Goal: Task Accomplishment & Management: Complete application form

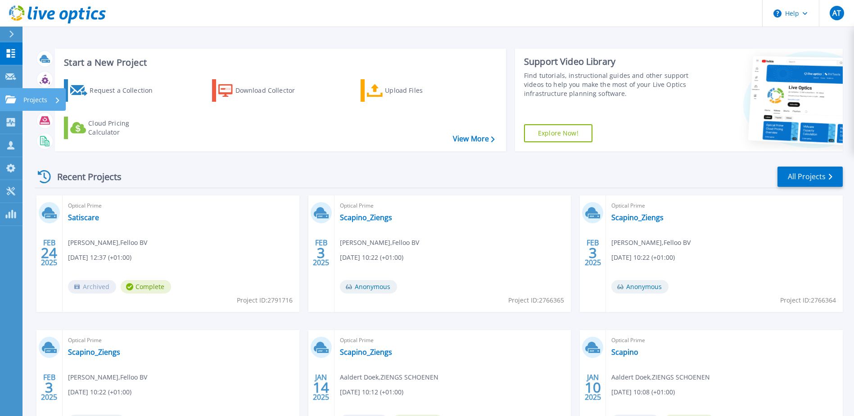
click at [15, 98] on icon at bounding box center [10, 99] width 11 height 8
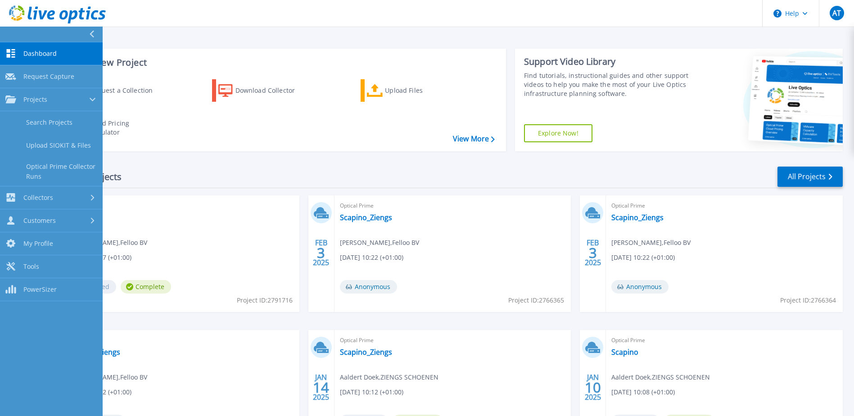
click at [31, 59] on link "Dashboard Dashboard" at bounding box center [51, 53] width 103 height 23
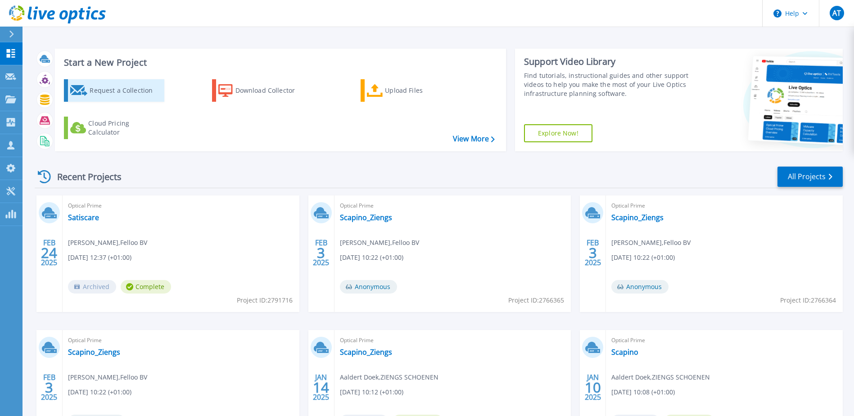
click at [95, 91] on div "Request a Collection" at bounding box center [126, 90] width 72 height 18
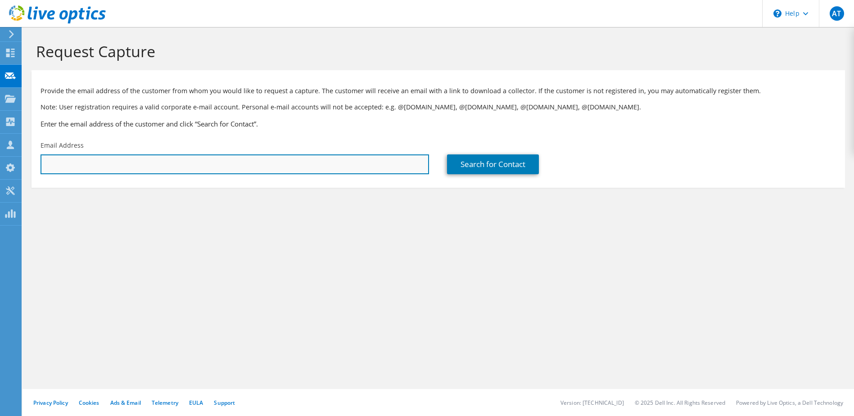
click at [128, 164] on input "text" at bounding box center [235, 164] width 389 height 20
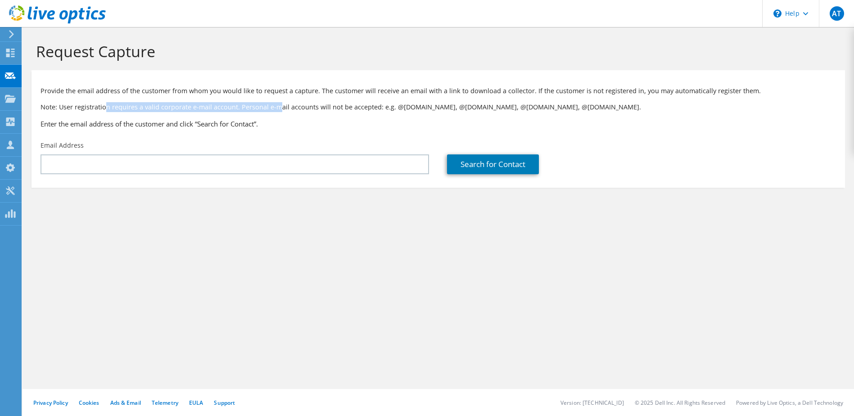
drag, startPoint x: 107, startPoint y: 98, endPoint x: 300, endPoint y: 102, distance: 193.2
click at [299, 102] on div "Provide the email address of the customer from whom you would like to request a…" at bounding box center [438, 106] width 813 height 62
click at [301, 102] on p "Note: User registration requires a valid corporate e-mail account. Personal e-m…" at bounding box center [438, 107] width 795 height 10
drag, startPoint x: 378, startPoint y: 107, endPoint x: 307, endPoint y: 95, distance: 71.7
click at [311, 96] on div "Provide the email address of the customer from whom you would like to request a…" at bounding box center [438, 106] width 813 height 62
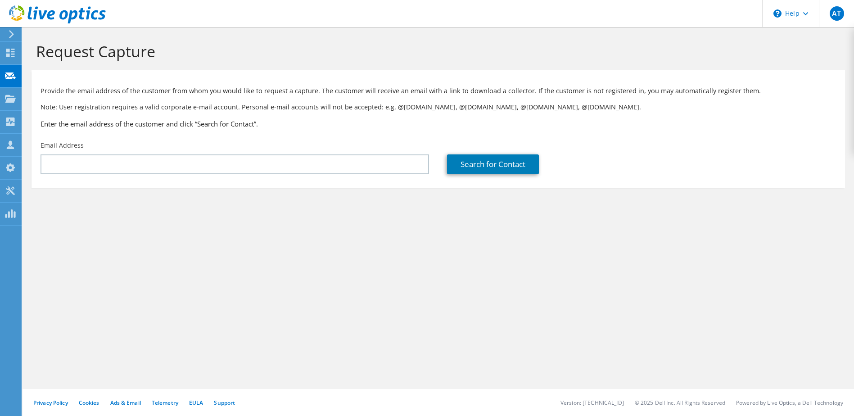
click at [304, 94] on p "Provide the email address of the customer from whom you would like to request a…" at bounding box center [438, 91] width 795 height 10
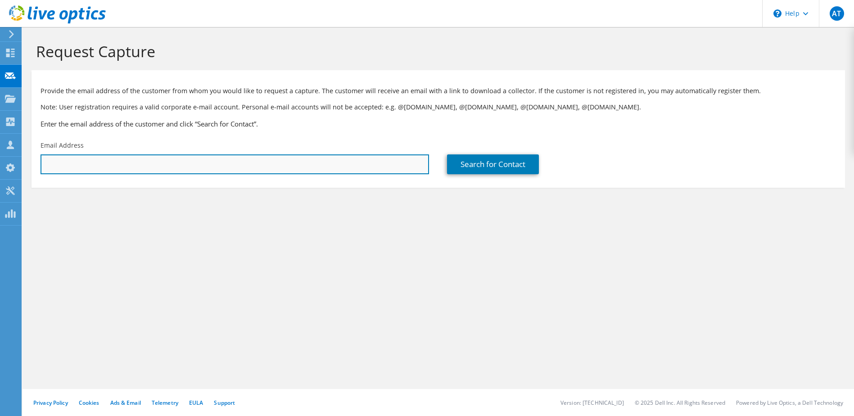
click at [83, 165] on input "text" at bounding box center [235, 164] width 389 height 20
click at [66, 170] on input "text" at bounding box center [235, 164] width 389 height 20
click at [244, 163] on input "text" at bounding box center [235, 164] width 389 height 20
paste input "a.haak@allbrass.com"
type input "a.haak@allbrass.com"
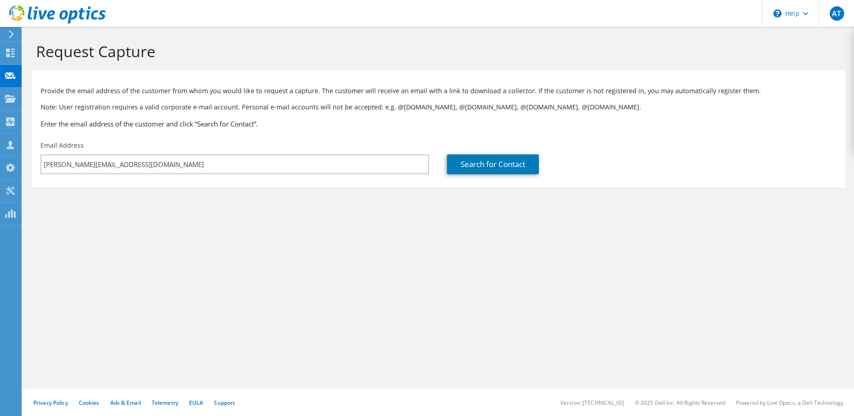
click at [269, 133] on div "Provide the email address of the customer from whom you would like to request a…" at bounding box center [438, 106] width 813 height 62
click at [471, 163] on link "Search for Contact" at bounding box center [493, 164] width 92 height 20
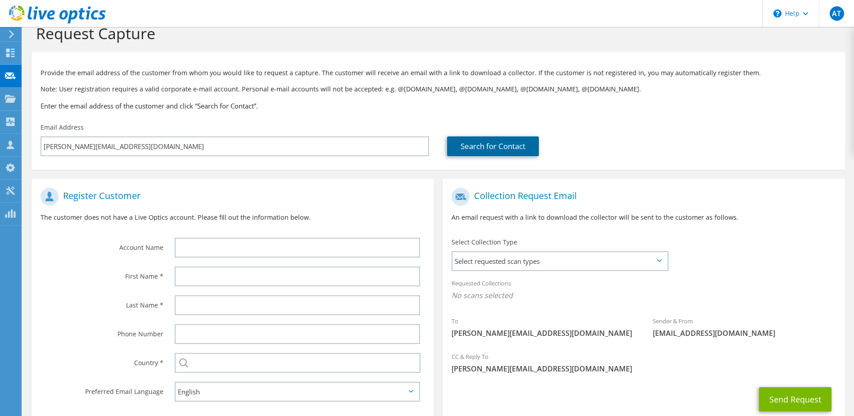
scroll to position [77, 0]
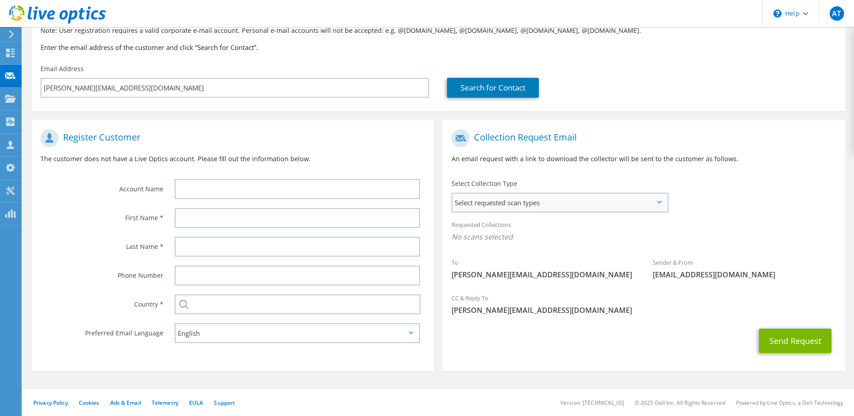
click at [514, 208] on span "Select requested scan types" at bounding box center [559, 203] width 214 height 18
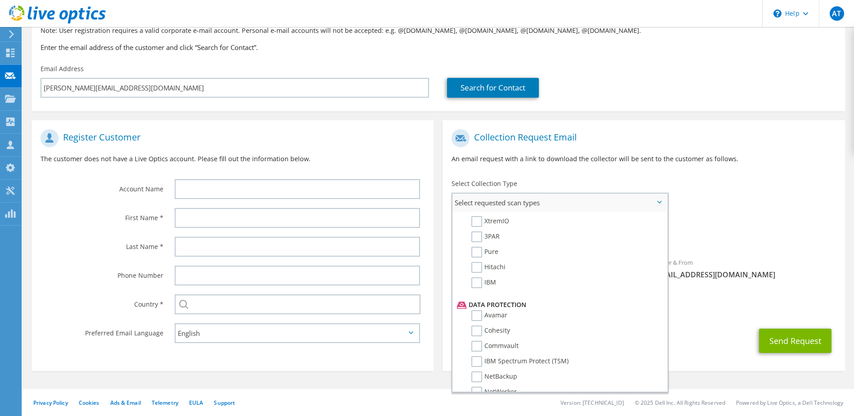
scroll to position [0, 0]
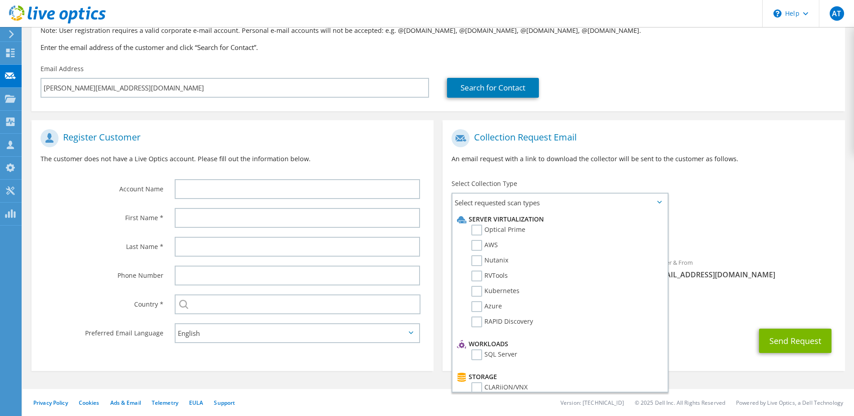
click at [499, 149] on div "Collection Request Email An email request with a link to download the collector…" at bounding box center [644, 150] width 402 height 50
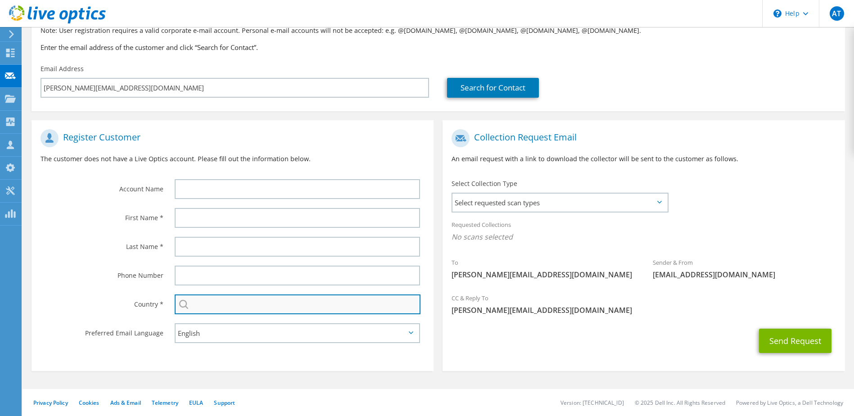
click at [201, 302] on input "text" at bounding box center [298, 304] width 246 height 20
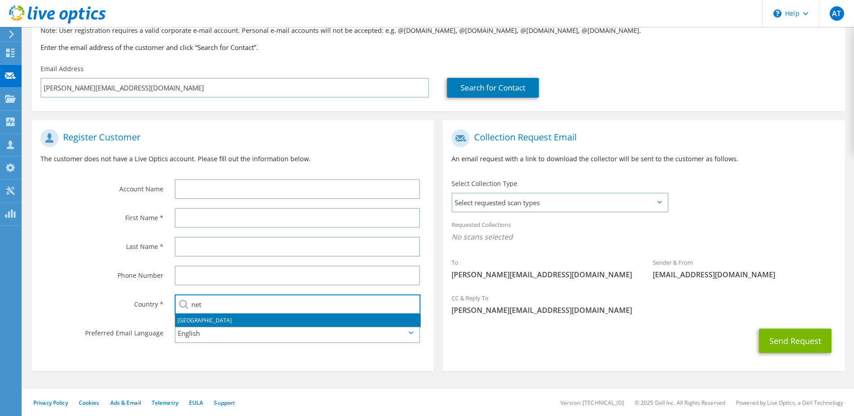
click at [203, 319] on li "Netherlands" at bounding box center [297, 320] width 245 height 13
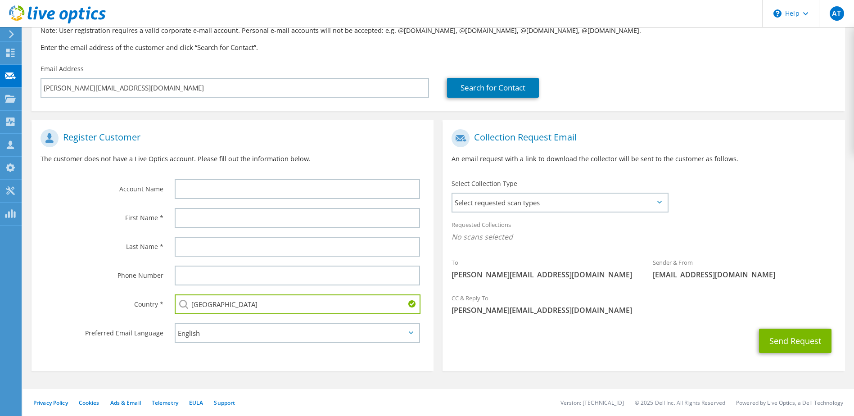
type input "Netherlands"
click at [206, 331] on select "English Deutsch Español Français Italiano Polski Português Русский 한국어 中文 日本語" at bounding box center [298, 333] width 246 height 20
click at [175, 323] on select "English Deutsch Español Français Italiano Polski Português Русский 한국어 中文 日本語" at bounding box center [298, 333] width 246 height 20
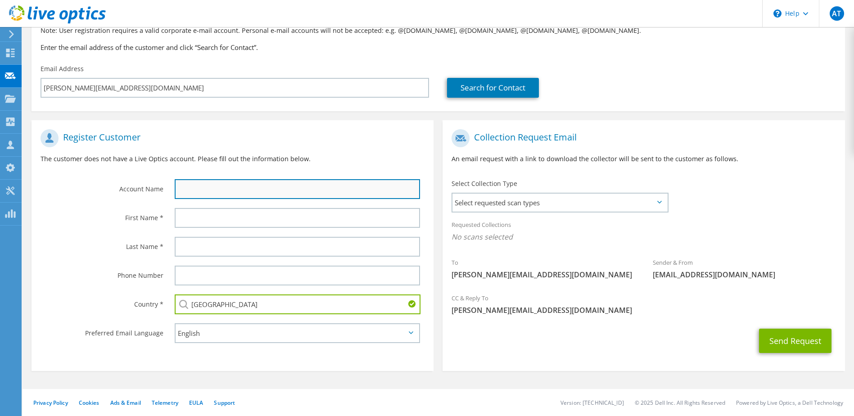
click at [189, 191] on input "text" at bounding box center [298, 189] width 246 height 20
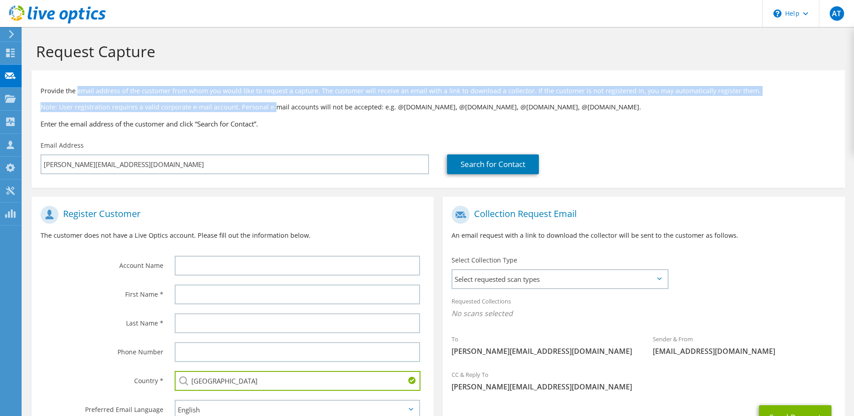
drag, startPoint x: 84, startPoint y: 90, endPoint x: 273, endPoint y: 105, distance: 189.2
click at [273, 105] on div "Provide the email address of the customer from whom you would like to request a…" at bounding box center [438, 106] width 813 height 62
click at [273, 105] on p "Note: User registration requires a valid corporate e-mail account. Personal e-m…" at bounding box center [438, 107] width 795 height 10
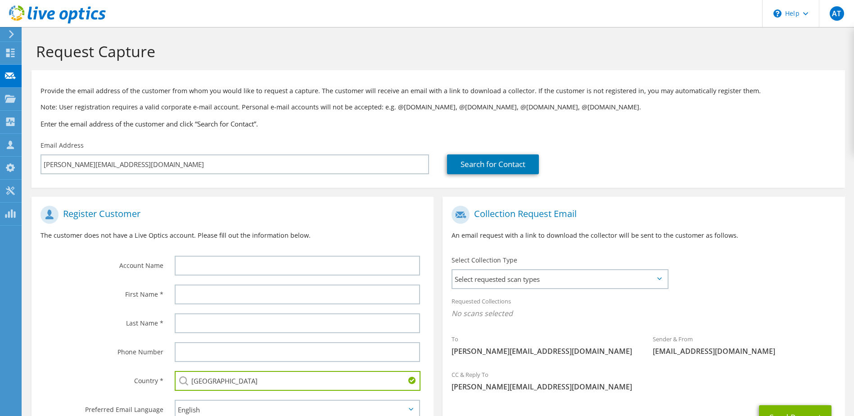
click at [411, 115] on div "Provide the email address of the customer from whom you would like to request a…" at bounding box center [438, 106] width 813 height 62
drag, startPoint x: 98, startPoint y: 99, endPoint x: 230, endPoint y: 111, distance: 132.4
click at [230, 111] on div "Provide the email address of the customer from whom you would like to request a…" at bounding box center [438, 106] width 813 height 62
click at [230, 111] on p "Note: User registration requires a valid corporate e-mail account. Personal e-m…" at bounding box center [438, 107] width 795 height 10
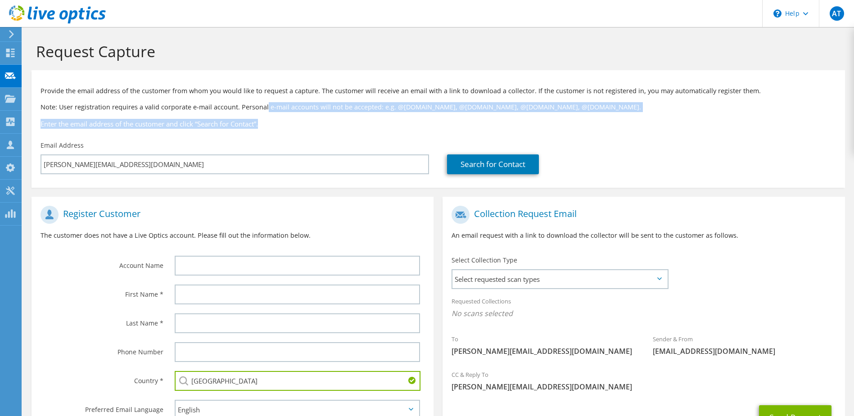
drag, startPoint x: 347, startPoint y: 123, endPoint x: 246, endPoint y: 99, distance: 103.7
click at [246, 99] on div "Provide the email address of the customer from whom you would like to request a…" at bounding box center [438, 106] width 813 height 62
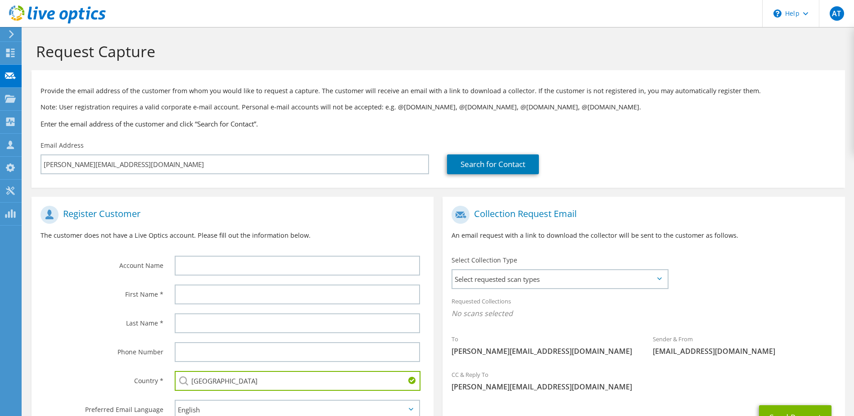
drag, startPoint x: 246, startPoint y: 99, endPoint x: 241, endPoint y: 95, distance: 5.5
click at [241, 95] on p "Provide the email address of the customer from whom you would like to request a…" at bounding box center [438, 91] width 795 height 10
drag, startPoint x: 54, startPoint y: 103, endPoint x: 177, endPoint y: 106, distance: 123.0
click at [176, 106] on p "Note: User registration requires a valid corporate e-mail account. Personal e-m…" at bounding box center [438, 107] width 795 height 10
click at [177, 106] on p "Note: User registration requires a valid corporate e-mail account. Personal e-m…" at bounding box center [438, 107] width 795 height 10
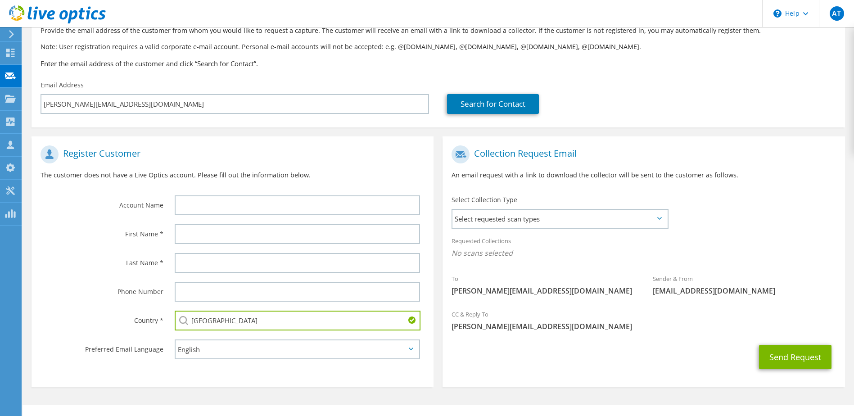
scroll to position [77, 0]
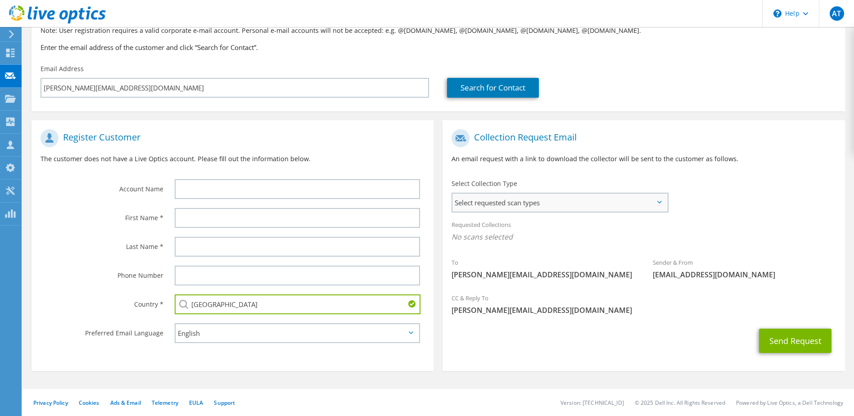
click at [533, 209] on span "Select requested scan types" at bounding box center [559, 203] width 214 height 18
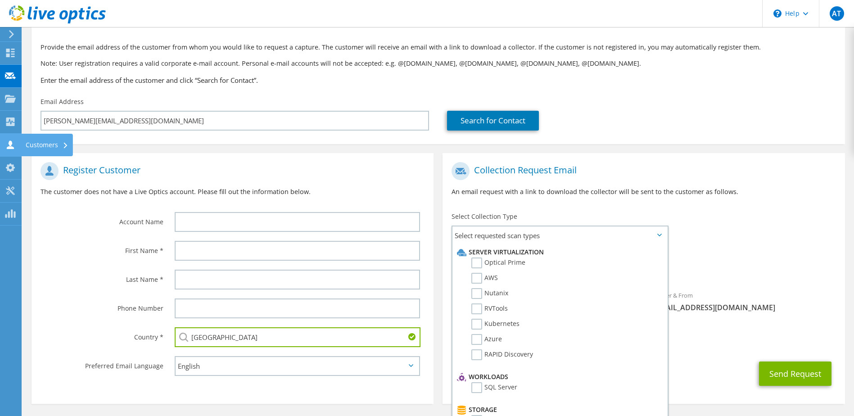
scroll to position [0, 0]
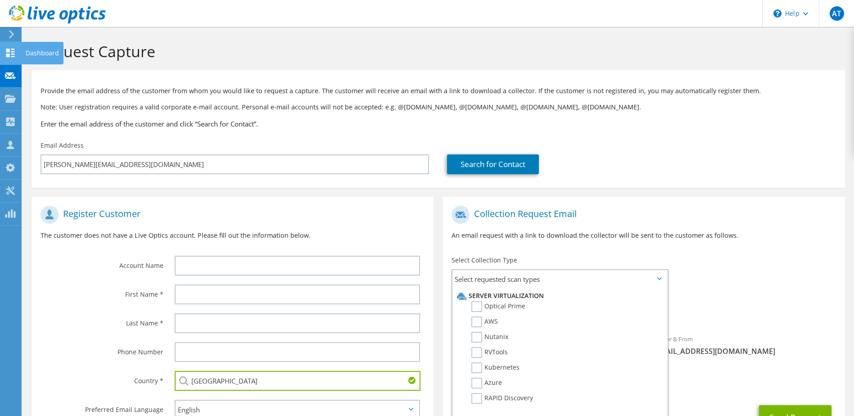
click at [11, 50] on icon at bounding box center [10, 53] width 11 height 9
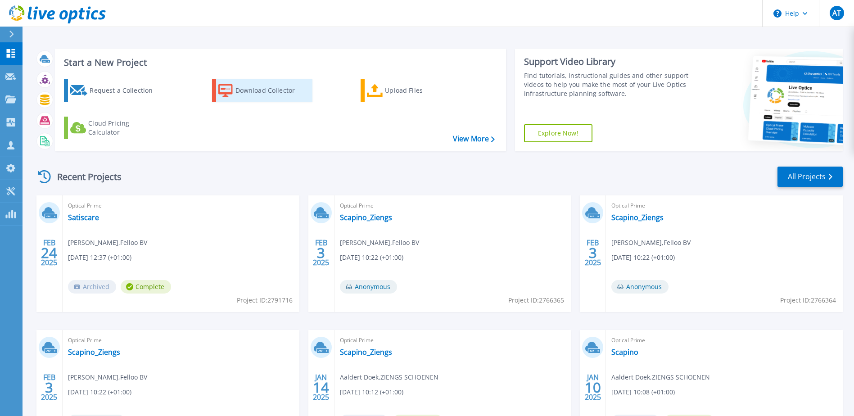
click at [239, 97] on div "Download Collector" at bounding box center [271, 90] width 72 height 18
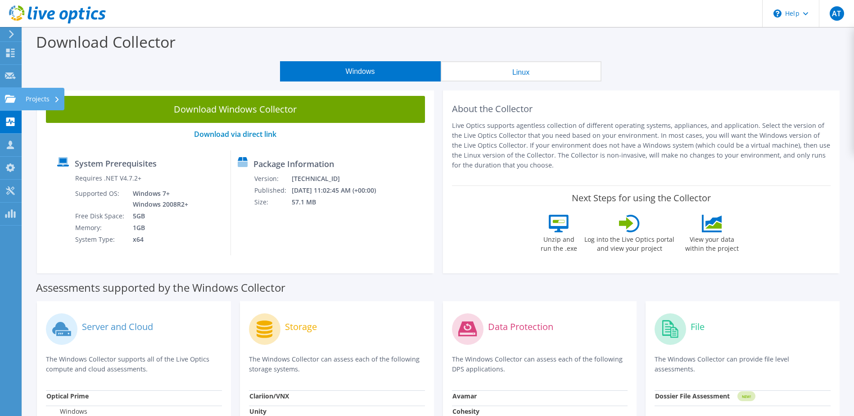
click at [32, 101] on div "Projects" at bounding box center [42, 99] width 43 height 23
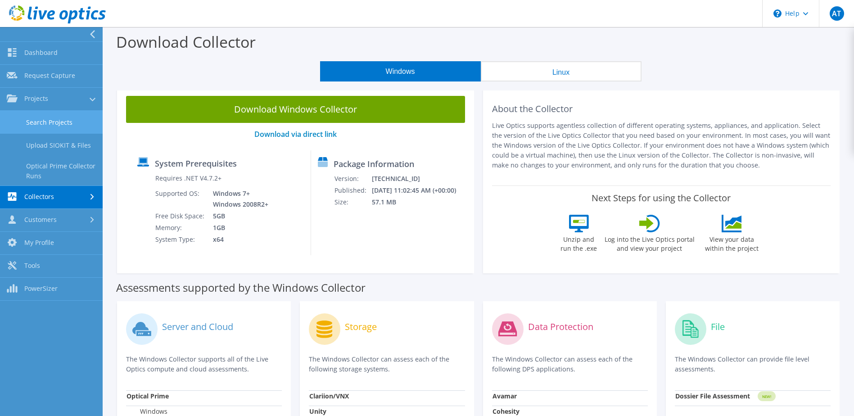
click at [59, 125] on link "Search Projects" at bounding box center [51, 122] width 103 height 23
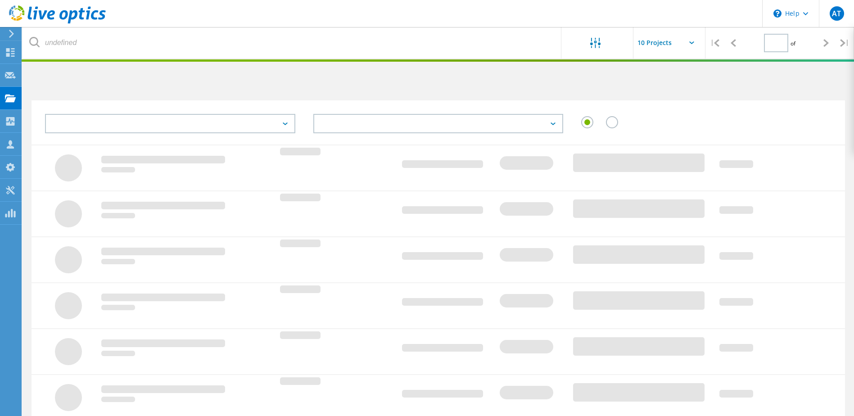
type input "1"
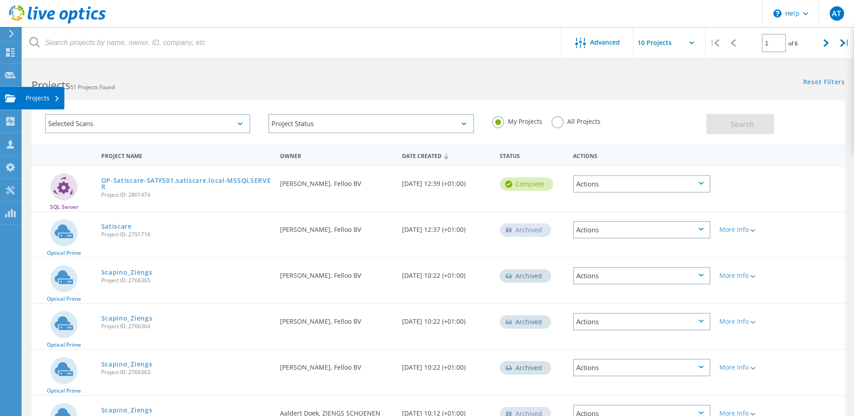
click at [40, 98] on div "Projects" at bounding box center [43, 98] width 34 height 6
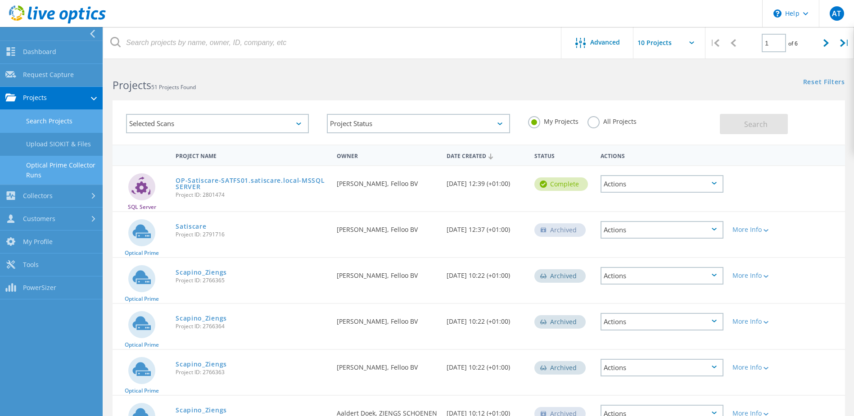
click at [69, 170] on link "Optical Prime Collector Runs" at bounding box center [51, 170] width 103 height 29
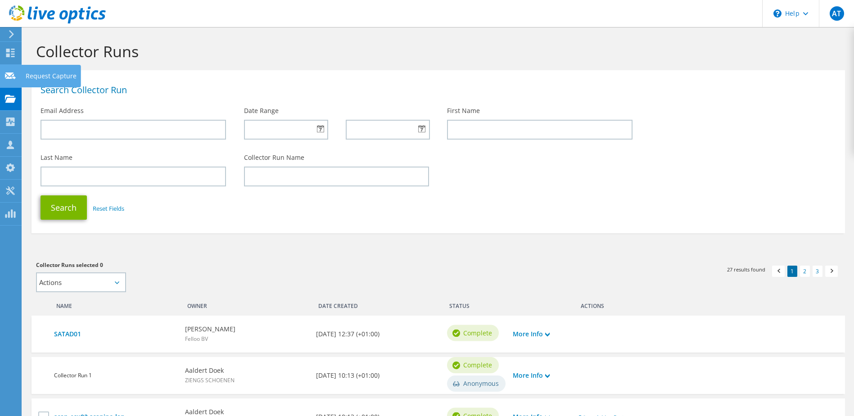
click at [8, 77] on use at bounding box center [10, 75] width 11 height 7
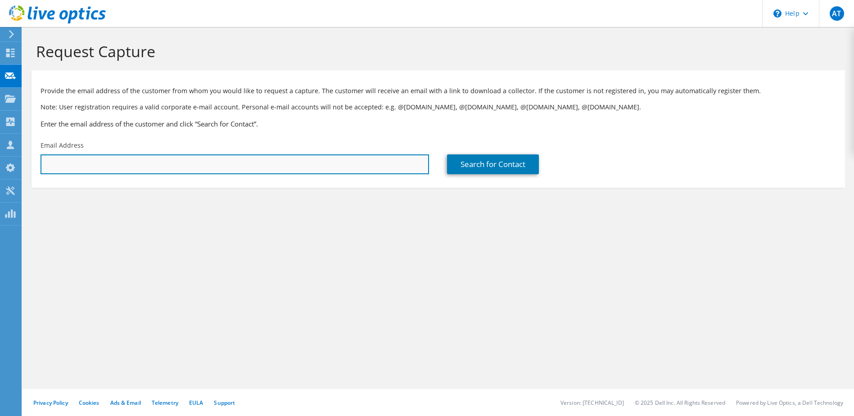
click at [111, 166] on input "text" at bounding box center [235, 164] width 389 height 20
click at [209, 165] on input "text" at bounding box center [235, 164] width 389 height 20
paste input "[PERSON_NAME][EMAIL_ADDRESS][DOMAIN_NAME]"
type input "[PERSON_NAME][EMAIL_ADDRESS][DOMAIN_NAME]"
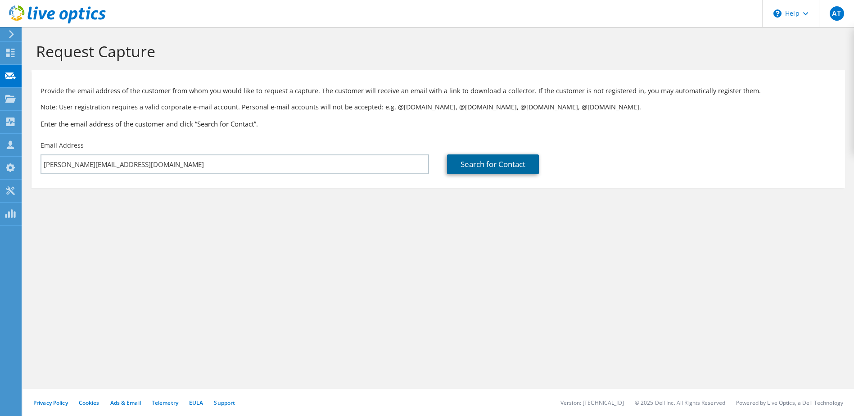
click at [489, 165] on link "Search for Contact" at bounding box center [493, 164] width 92 height 20
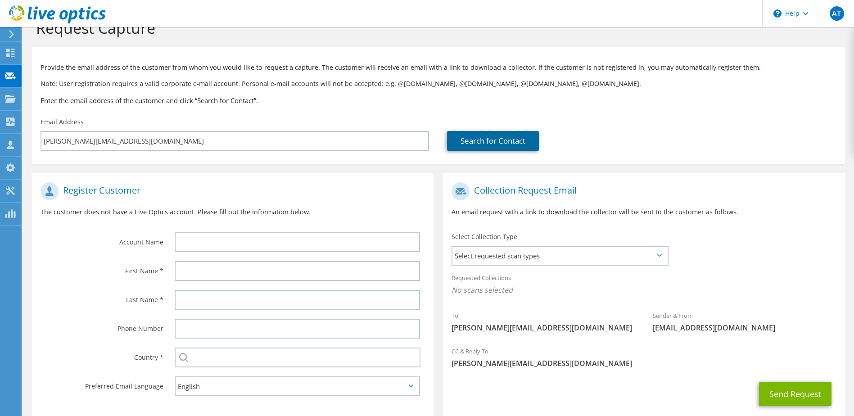
scroll to position [77, 0]
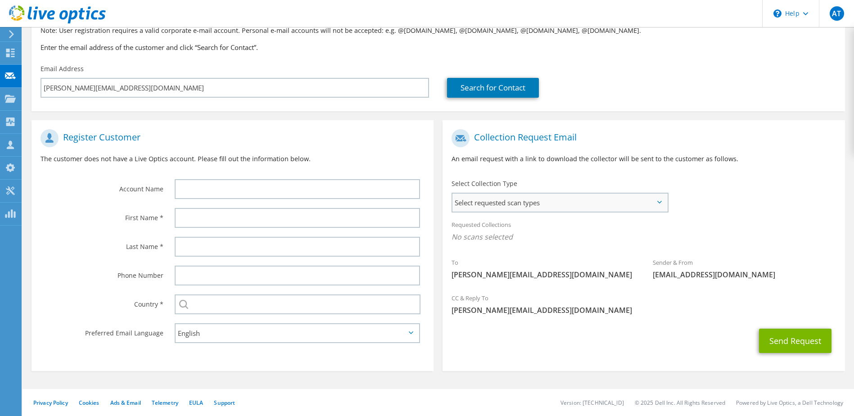
click at [492, 196] on span "Select requested scan types" at bounding box center [559, 203] width 214 height 18
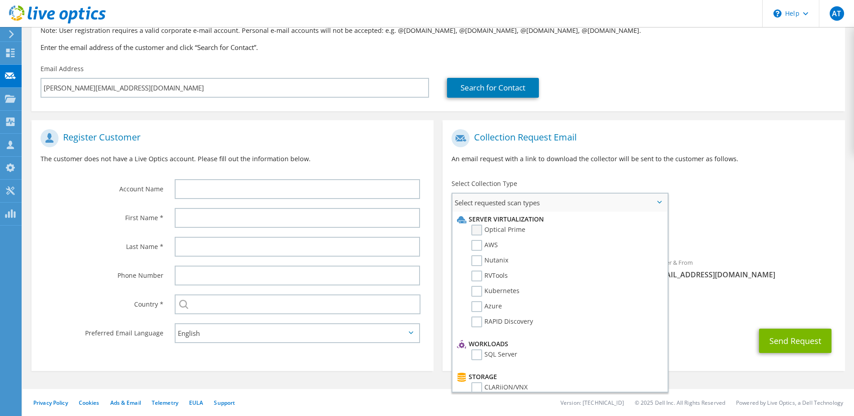
click at [481, 235] on label "Optical Prime" at bounding box center [498, 230] width 54 height 11
click at [0, 0] on input "Optical Prime" at bounding box center [0, 0] width 0 height 0
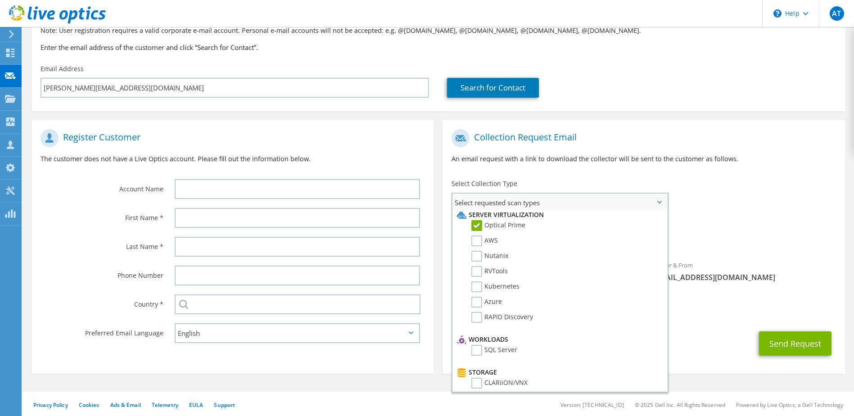
scroll to position [0, 0]
click at [506, 323] on label "RAPID Discovery" at bounding box center [502, 321] width 62 height 11
click at [0, 0] on input "RAPID Discovery" at bounding box center [0, 0] width 0 height 0
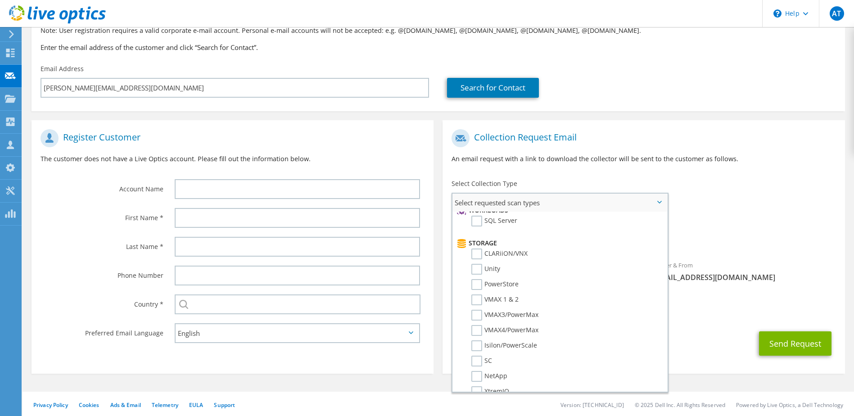
scroll to position [135, 0]
click at [479, 224] on label "SQL Server" at bounding box center [494, 219] width 46 height 11
click at [0, 0] on input "SQL Server" at bounding box center [0, 0] width 0 height 0
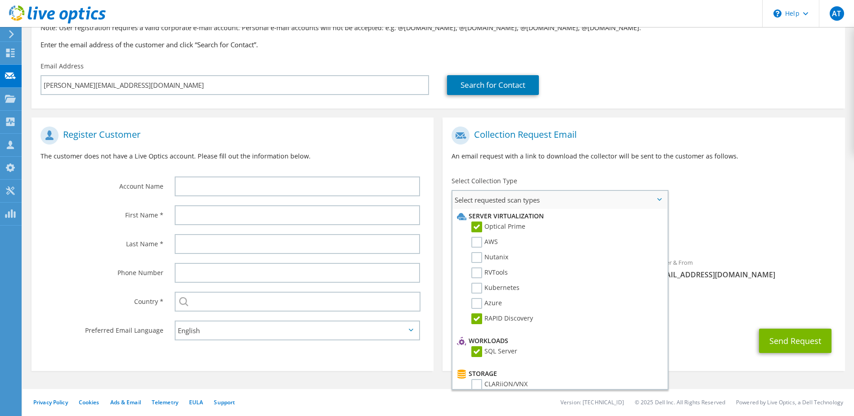
scroll to position [0, 0]
click at [13, 51] on use at bounding box center [10, 53] width 9 height 9
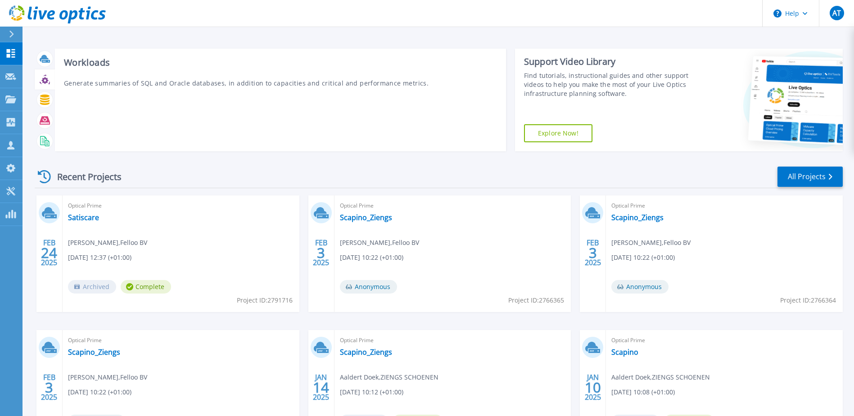
click at [47, 81] on icon at bounding box center [44, 80] width 7 height 7
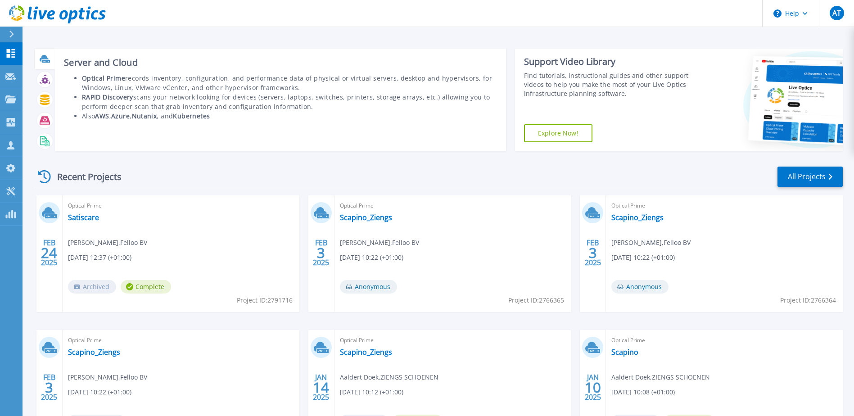
drag, startPoint x: 90, startPoint y: 75, endPoint x: 298, endPoint y: 85, distance: 207.3
click at [298, 85] on li "Optical Prime records inventory, configuration, and performance data of physica…" at bounding box center [289, 82] width 415 height 19
drag, startPoint x: 298, startPoint y: 85, endPoint x: 79, endPoint y: 95, distance: 219.0
click at [79, 95] on ul "Optical Prime records inventory, configuration, and performance data of physica…" at bounding box center [280, 96] width 433 height 47
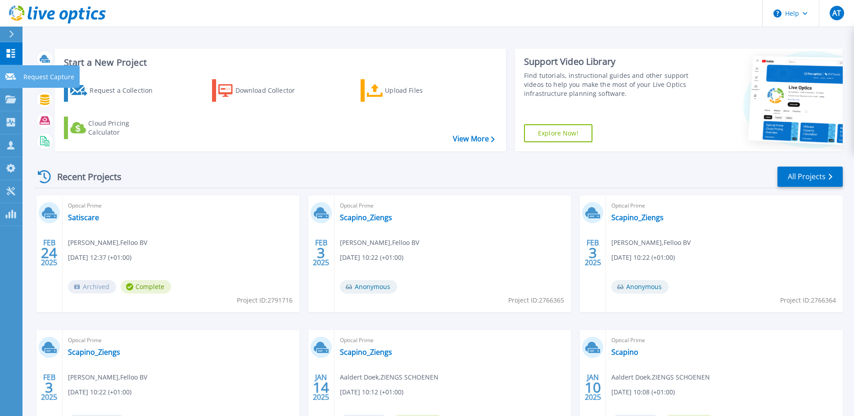
click at [14, 74] on icon at bounding box center [10, 76] width 11 height 7
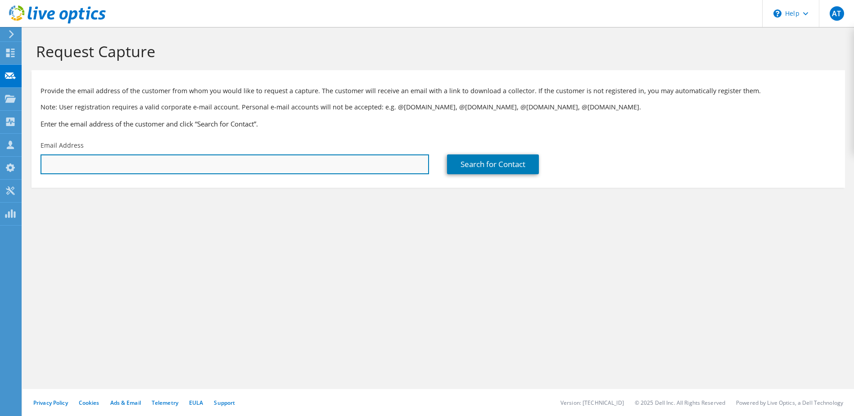
click at [81, 163] on input "text" at bounding box center [235, 164] width 389 height 20
paste input "[PERSON_NAME][EMAIL_ADDRESS][DOMAIN_NAME]"
type input "[PERSON_NAME][EMAIL_ADDRESS][DOMAIN_NAME]"
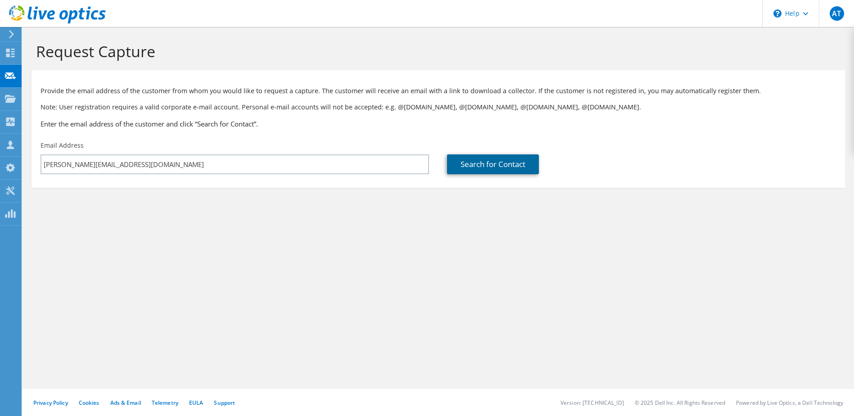
click at [452, 166] on link "Search for Contact" at bounding box center [493, 164] width 92 height 20
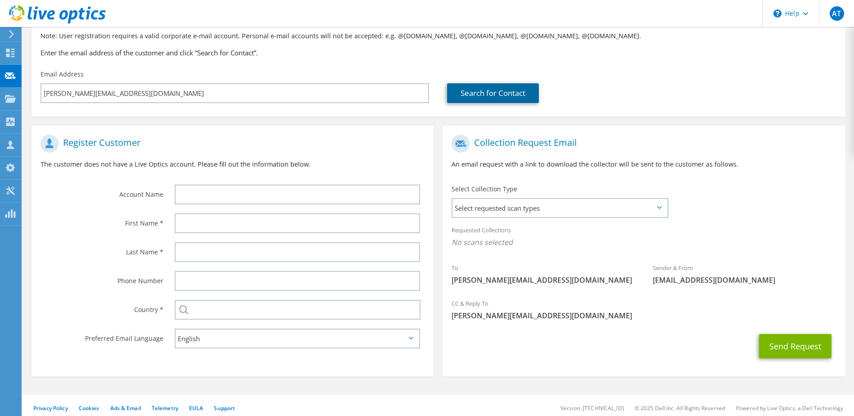
scroll to position [77, 0]
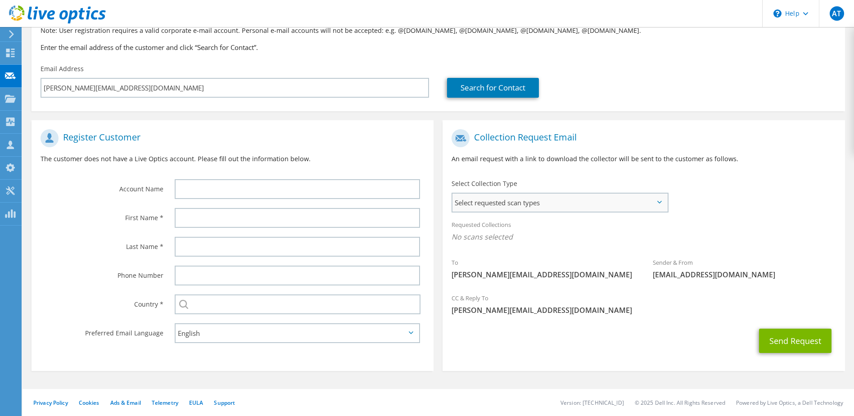
click at [556, 211] on span "Select requested scan types" at bounding box center [559, 203] width 214 height 18
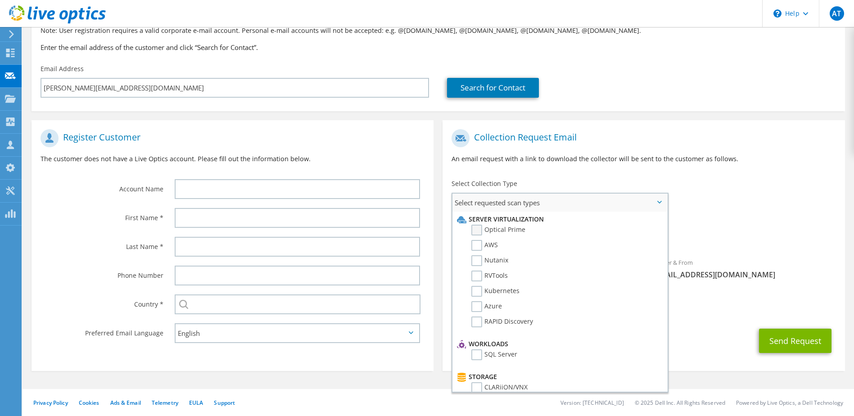
click at [482, 228] on label "Optical Prime" at bounding box center [498, 230] width 54 height 11
click at [0, 0] on input "Optical Prime" at bounding box center [0, 0] width 0 height 0
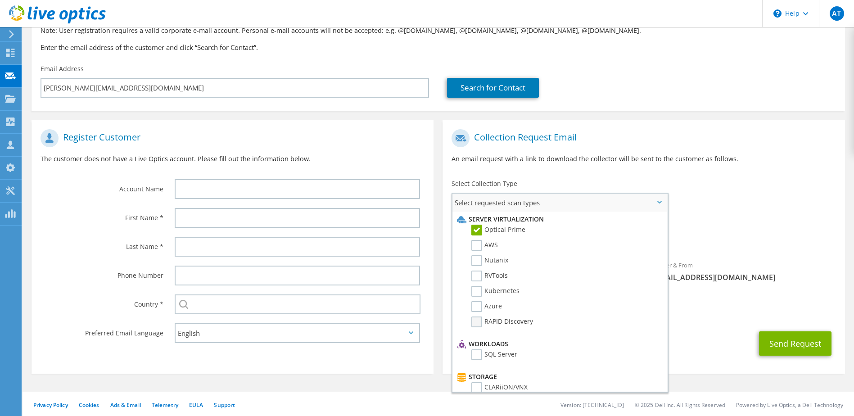
click at [485, 319] on label "RAPID Discovery" at bounding box center [502, 321] width 62 height 11
click at [0, 0] on input "RAPID Discovery" at bounding box center [0, 0] width 0 height 0
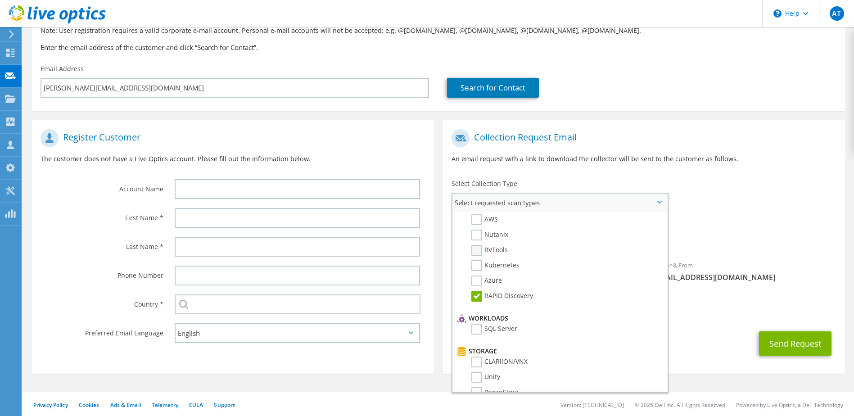
scroll to position [0, 0]
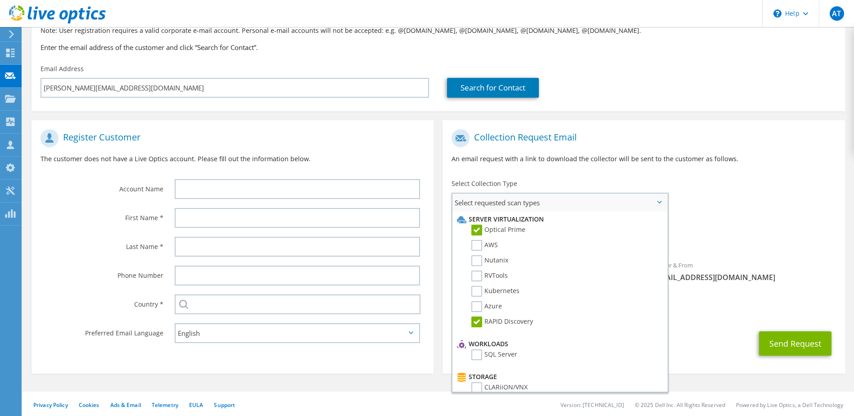
drag, startPoint x: 477, startPoint y: 355, endPoint x: 481, endPoint y: 343, distance: 12.0
click at [477, 355] on label "SQL Server" at bounding box center [494, 354] width 46 height 11
click at [0, 0] on input "SQL Server" at bounding box center [0, 0] width 0 height 0
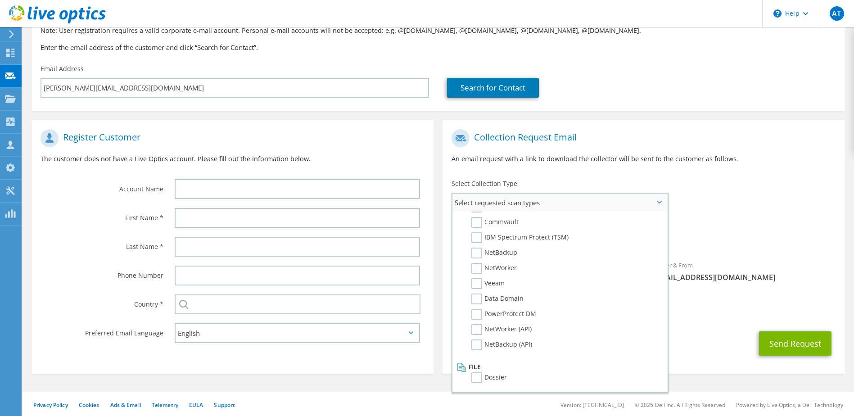
scroll to position [428, 0]
click at [783, 236] on span "Optical Prime RAPID Discovery SQL Server" at bounding box center [644, 239] width 384 height 15
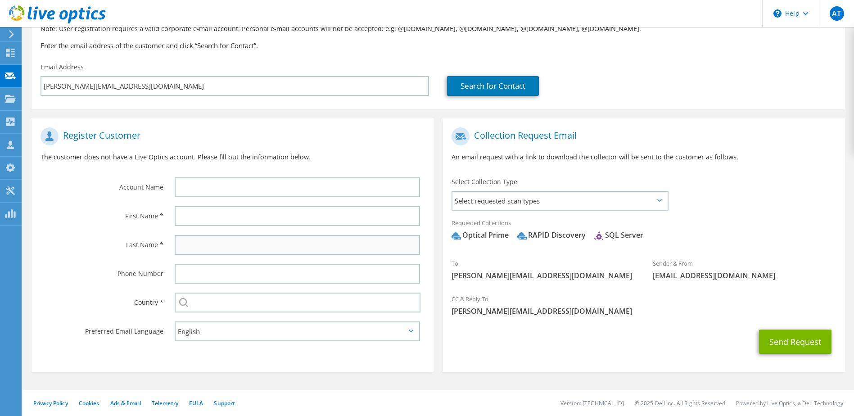
scroll to position [79, 0]
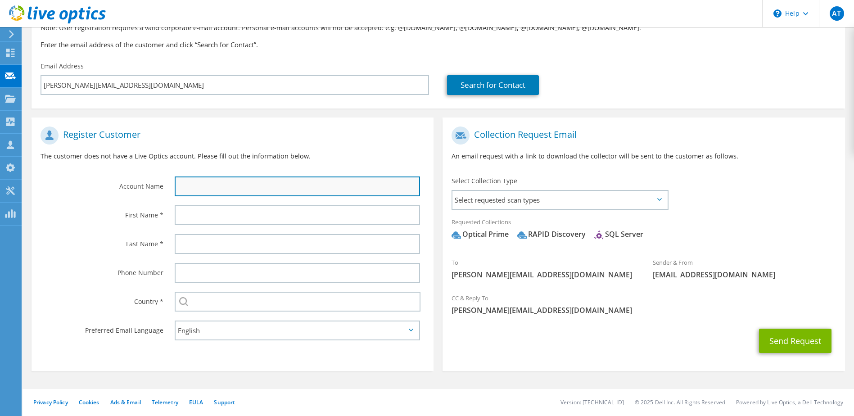
click at [212, 189] on input "text" at bounding box center [298, 186] width 246 height 20
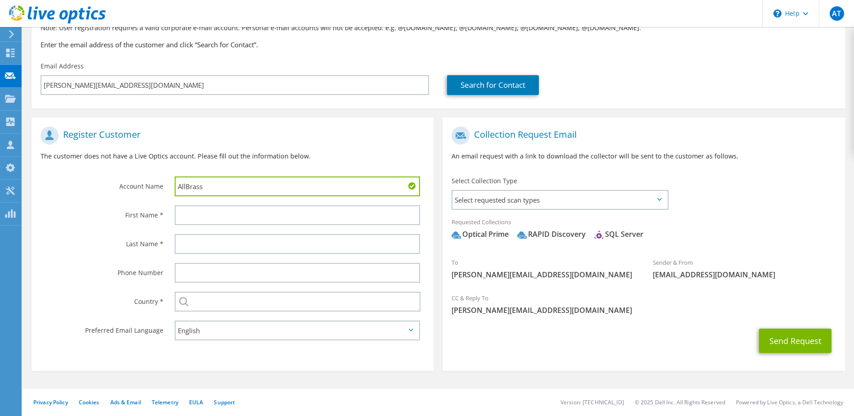
type input "AllBrass"
click at [269, 163] on div "Register Customer The customer does not have a Live Optics account. Please fill…" at bounding box center [233, 147] width 402 height 50
click at [223, 212] on input "text" at bounding box center [298, 215] width 246 height 20
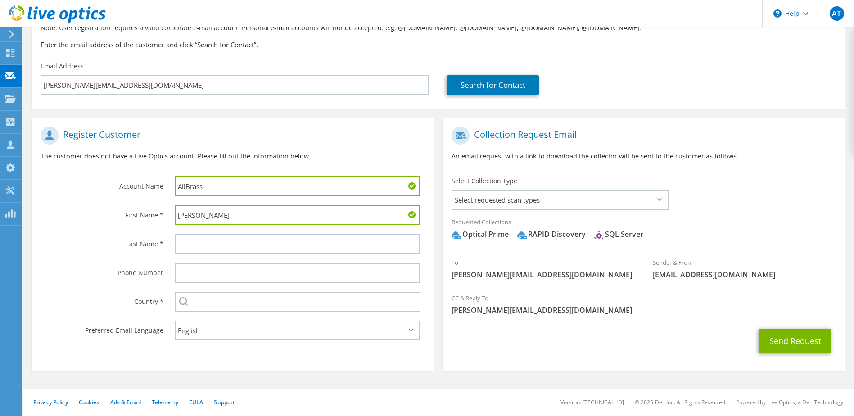
type input "Arnoud"
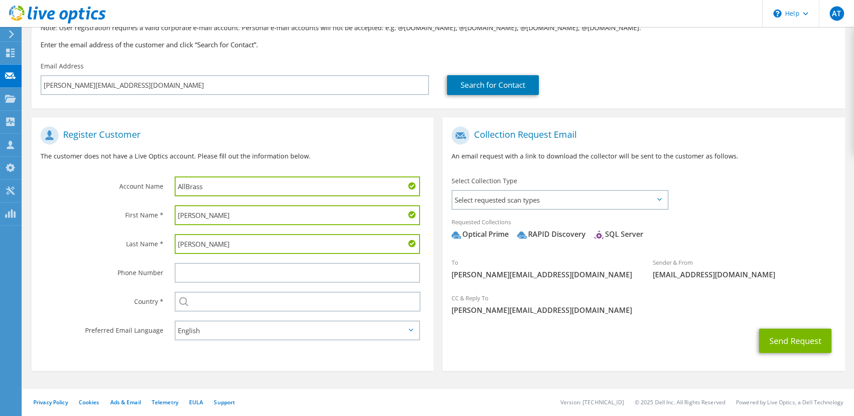
type input "Haak"
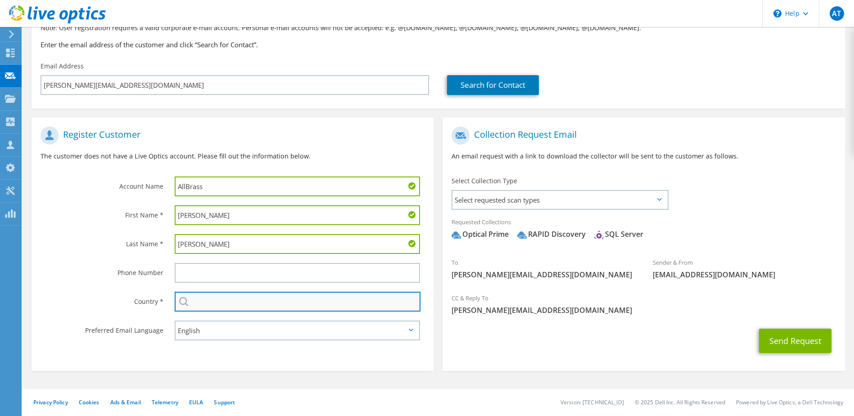
click at [238, 299] on input "text" at bounding box center [298, 302] width 246 height 20
click at [230, 318] on li "Netherlands" at bounding box center [297, 318] width 245 height 13
type input "Netherlands"
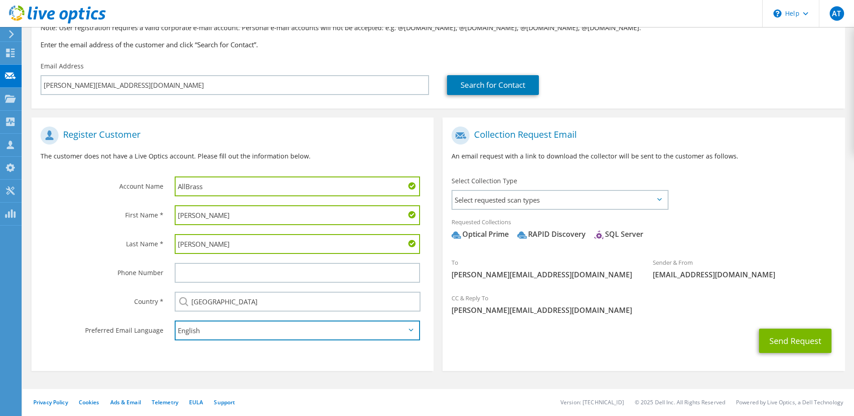
click at [221, 335] on select "English Deutsch Español Français Italiano Polski Português Русский 한국어 中文 日本語" at bounding box center [298, 331] width 246 height 20
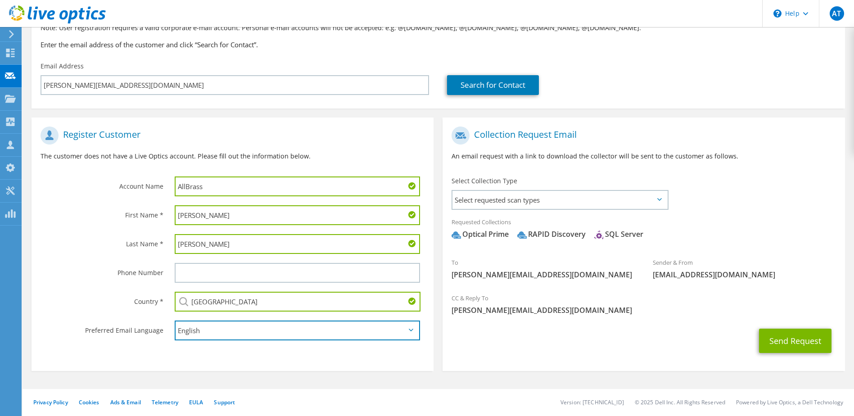
click at [175, 321] on select "English Deutsch Español Français Italiano Polski Português Русский 한국어 中文 日本語" at bounding box center [298, 331] width 246 height 20
click at [520, 201] on span "Select requested scan types" at bounding box center [559, 200] width 214 height 18
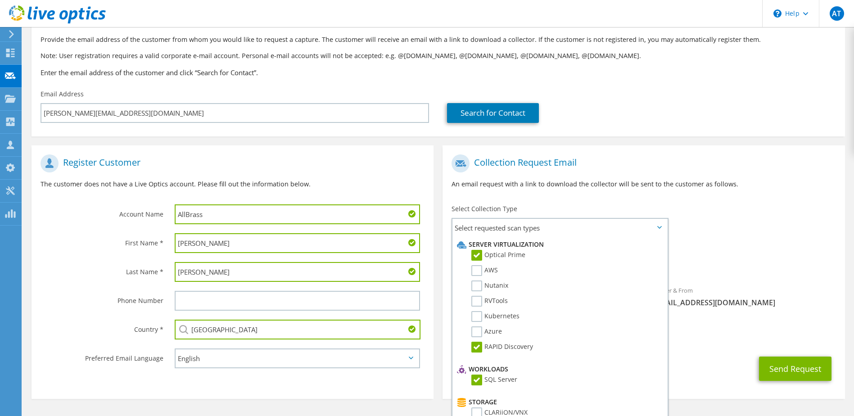
scroll to position [0, 0]
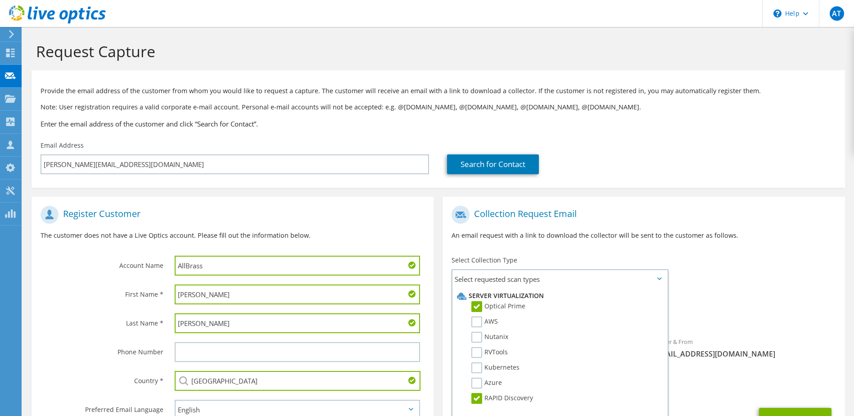
click at [731, 258] on div "To a.haak@allbrass.com Sender & From liveoptics@liveoptics.com" at bounding box center [644, 284] width 402 height 167
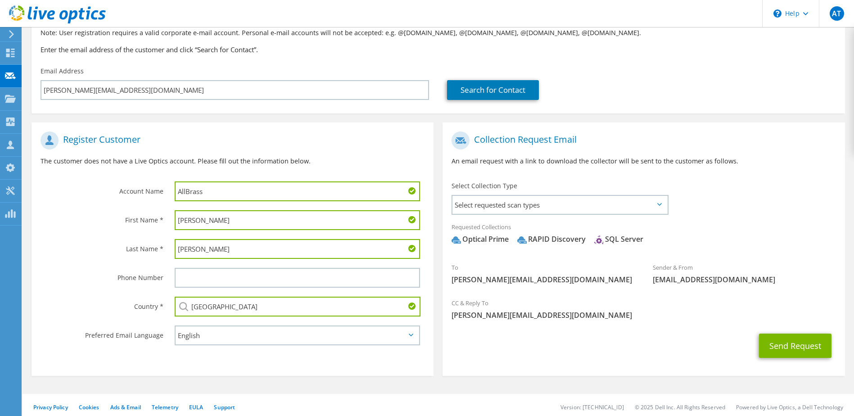
scroll to position [79, 0]
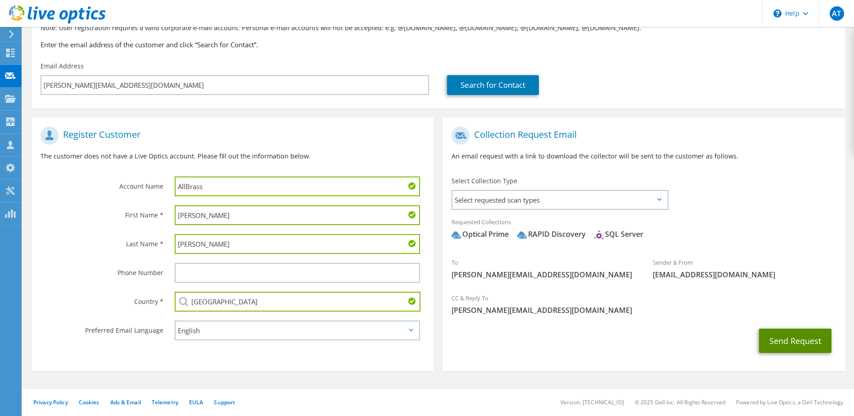
click at [799, 339] on button "Send Request" at bounding box center [795, 341] width 72 height 24
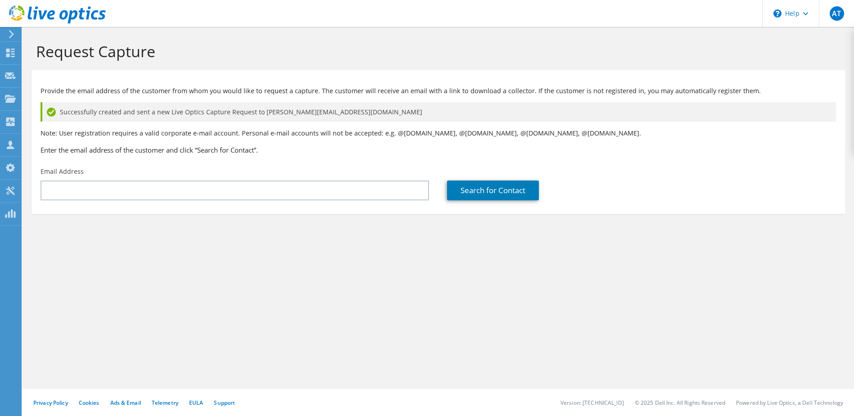
click at [14, 31] on icon at bounding box center [11, 34] width 7 height 8
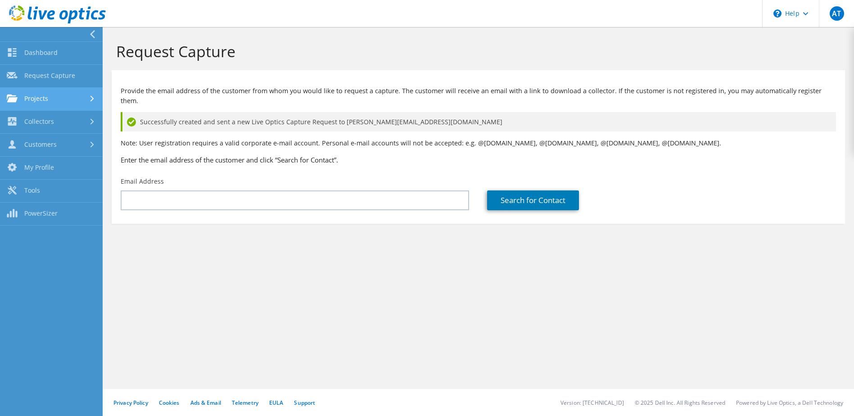
click at [40, 95] on link "Projects" at bounding box center [51, 99] width 103 height 23
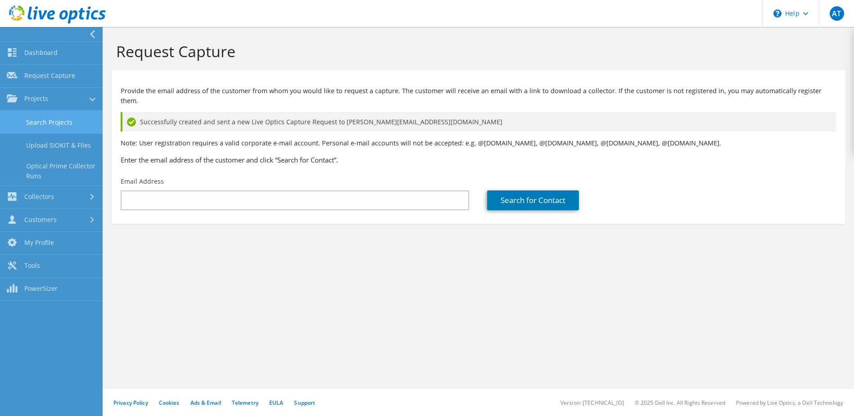
click at [44, 126] on link "Search Projects" at bounding box center [51, 122] width 103 height 23
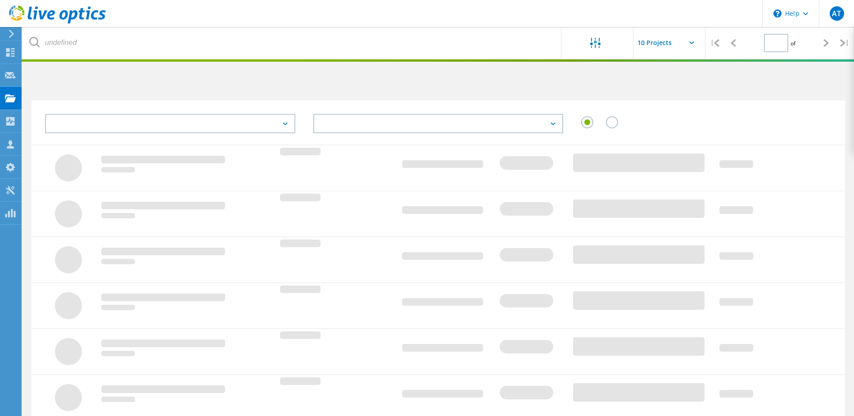
type input "1"
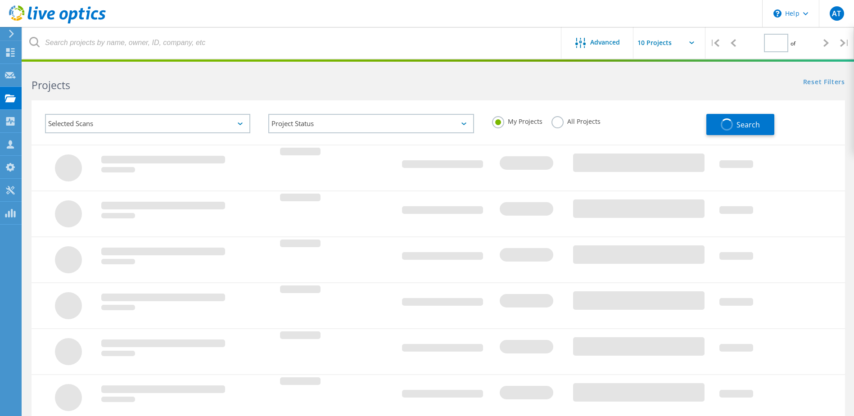
type input "1"
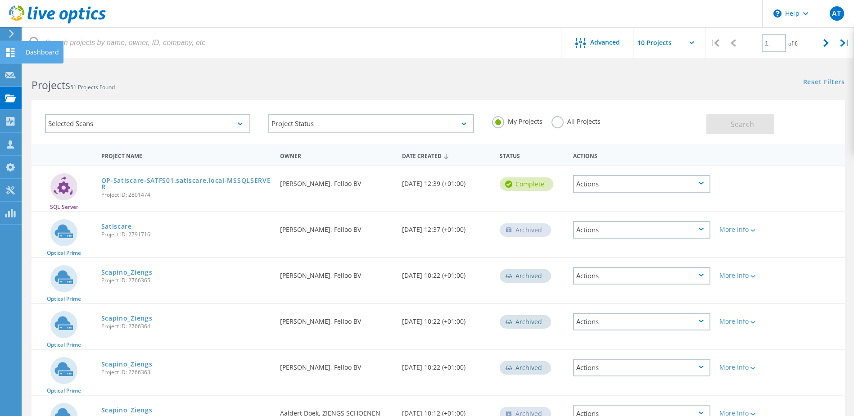
click at [11, 49] on icon at bounding box center [10, 52] width 11 height 9
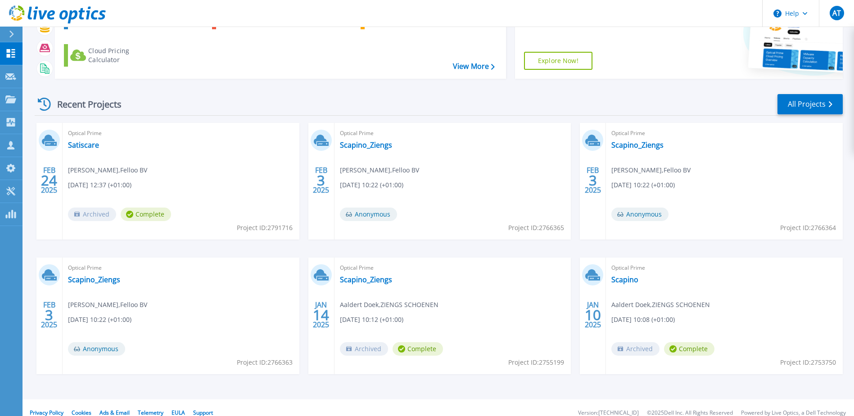
scroll to position [83, 0]
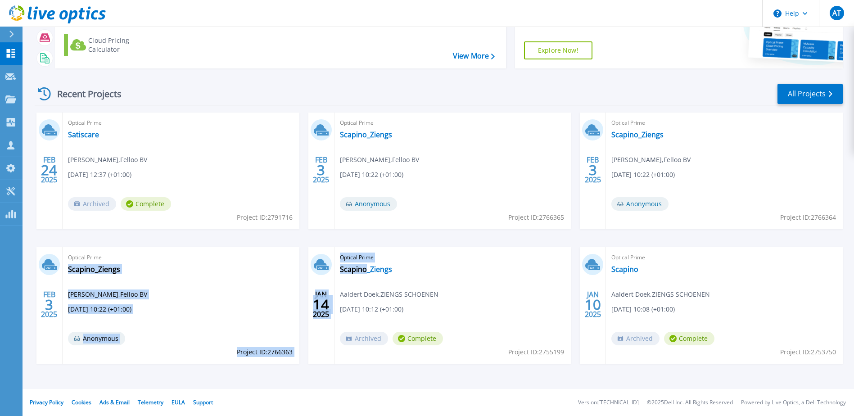
drag, startPoint x: 366, startPoint y: 368, endPoint x: 237, endPoint y: 291, distance: 150.8
click at [237, 291] on div "FEB 24 2025 Optical Prime Satiscare Alberto Tetzlaff , Felloo BV 02/24/2025, 12…" at bounding box center [434, 247] width 815 height 269
click at [236, 291] on div "Optical Prime Scapino_Ziengs Alberto Tetzlaff , Felloo BV 02/03/2025, 10:22 (+0…" at bounding box center [181, 305] width 237 height 117
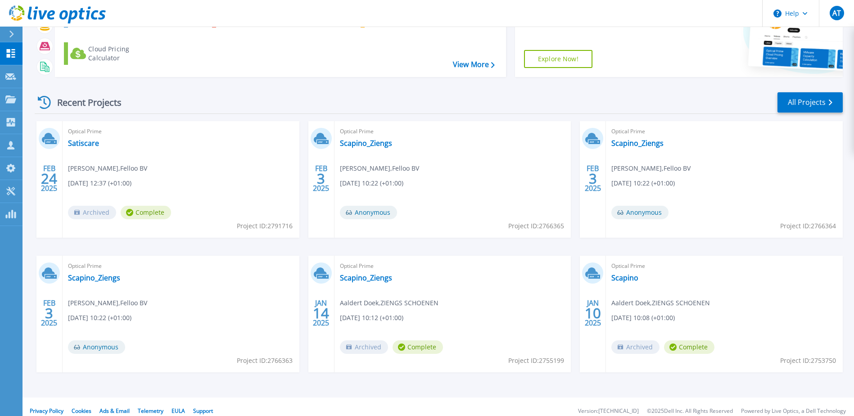
scroll to position [83, 0]
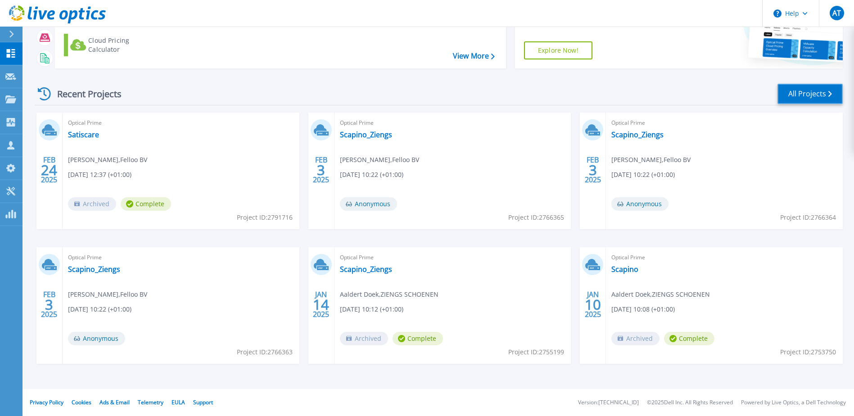
click at [834, 86] on link "All Projects" at bounding box center [809, 94] width 65 height 20
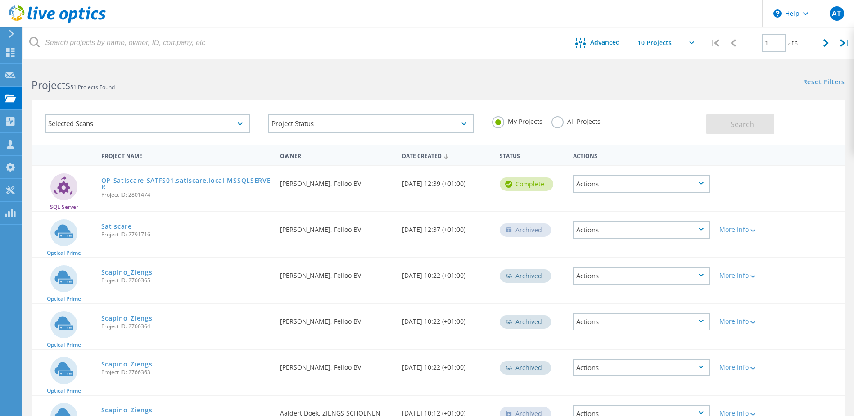
click at [12, 36] on icon at bounding box center [11, 34] width 7 height 8
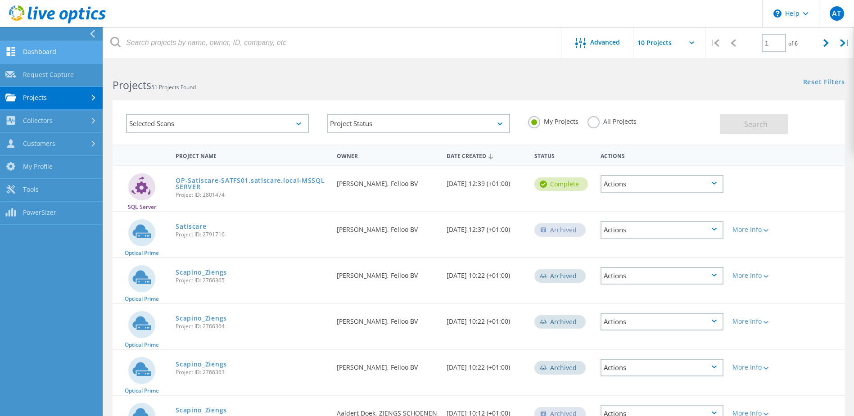
click at [27, 53] on link "Dashboard" at bounding box center [51, 52] width 103 height 23
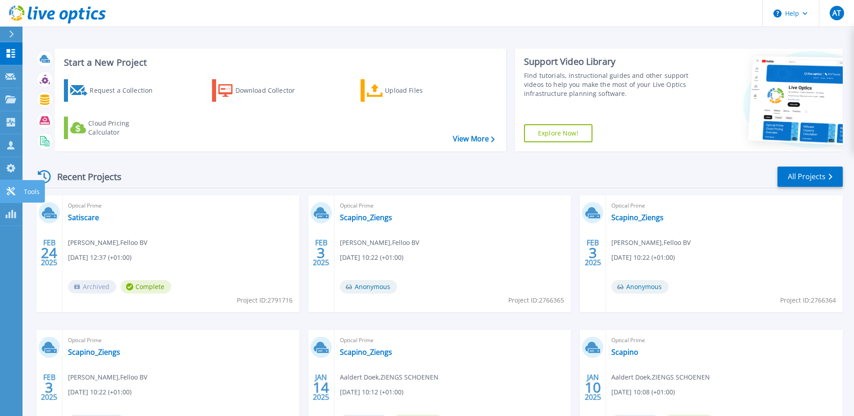
click at [11, 190] on icon at bounding box center [10, 191] width 11 height 9
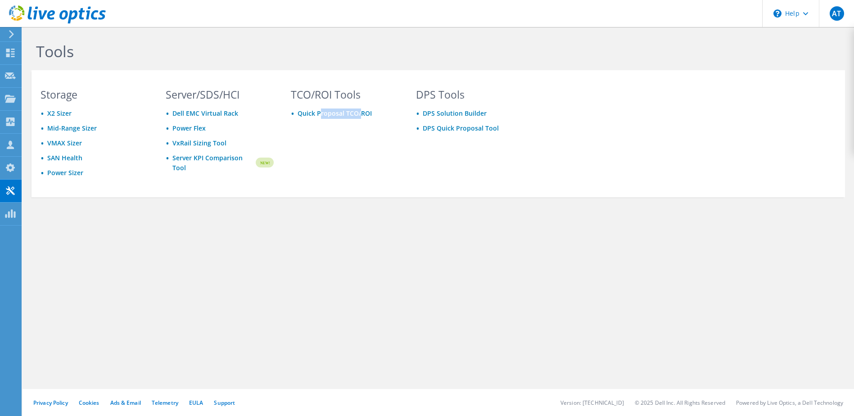
drag, startPoint x: 360, startPoint y: 171, endPoint x: 325, endPoint y: 183, distance: 37.4
click at [325, 183] on div "TCO/ROI Tools Quick Proposal TCO/ROI" at bounding box center [345, 142] width 126 height 104
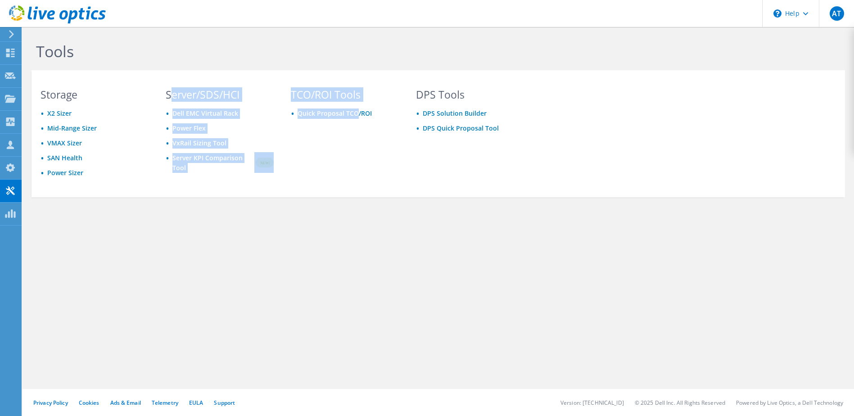
drag, startPoint x: 177, startPoint y: 94, endPoint x: 357, endPoint y: 163, distance: 193.5
click at [357, 163] on div "Storage X2 Sizer Mid-Range Sizer VMAX Sizer SAN Health Power Sizer Server/SDS/H…" at bounding box center [347, 133] width 630 height 109
click at [357, 163] on div "TCO/ROI Tools Quick Proposal TCO/ROI" at bounding box center [345, 142] width 126 height 104
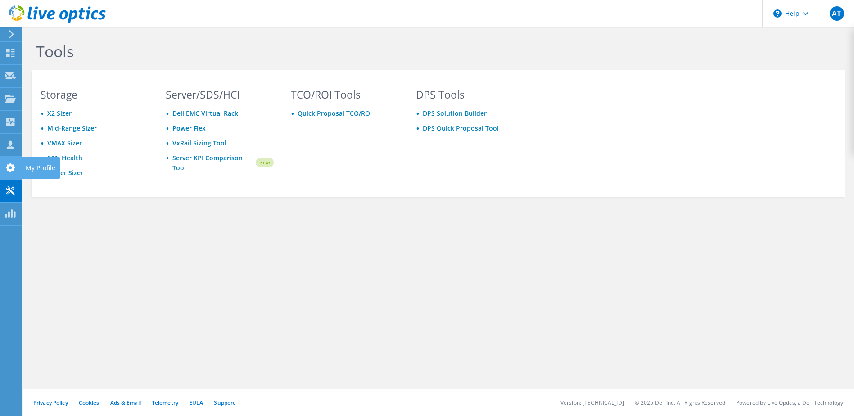
click at [8, 166] on use at bounding box center [10, 167] width 9 height 9
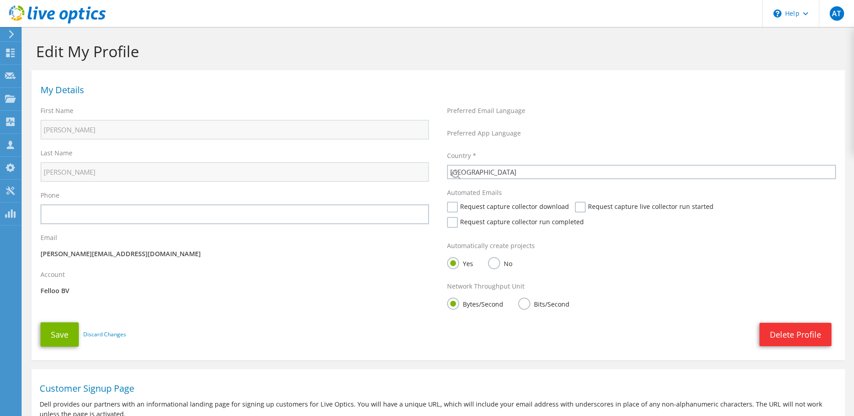
select select "160"
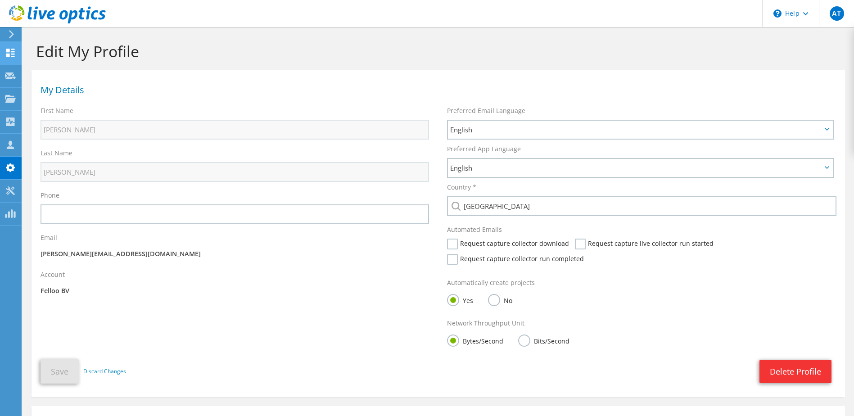
click at [11, 53] on icon at bounding box center [10, 53] width 11 height 9
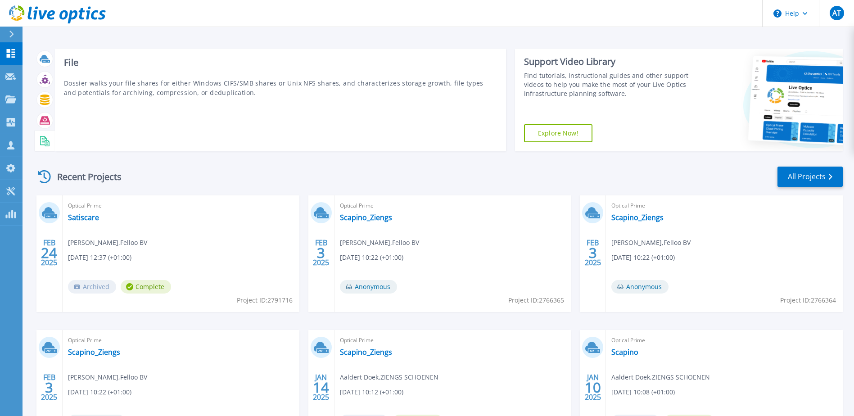
click at [49, 141] on icon at bounding box center [45, 141] width 10 height 10
click at [49, 105] on div at bounding box center [45, 100] width 16 height 16
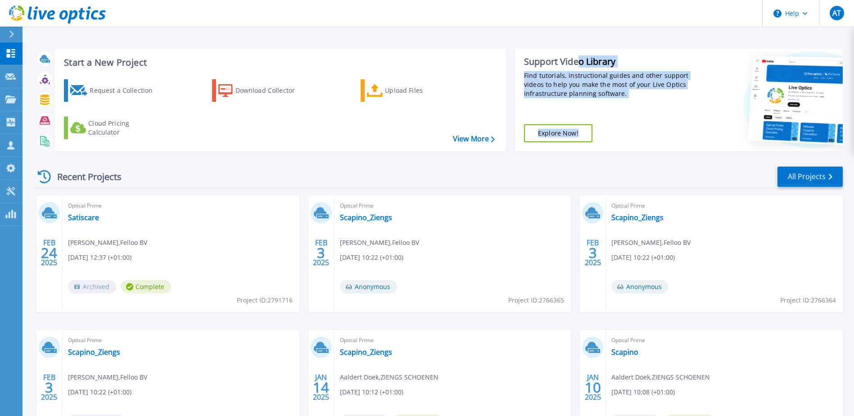
drag, startPoint x: 786, startPoint y: 85, endPoint x: 578, endPoint y: 50, distance: 210.9
click at [578, 50] on div "Support Video Library Find tutorials, instructional guides and other support vi…" at bounding box center [679, 100] width 328 height 103
click at [576, 122] on div "Support Video Library Find tutorials, instructional guides and other support vi…" at bounding box center [603, 100] width 176 height 103
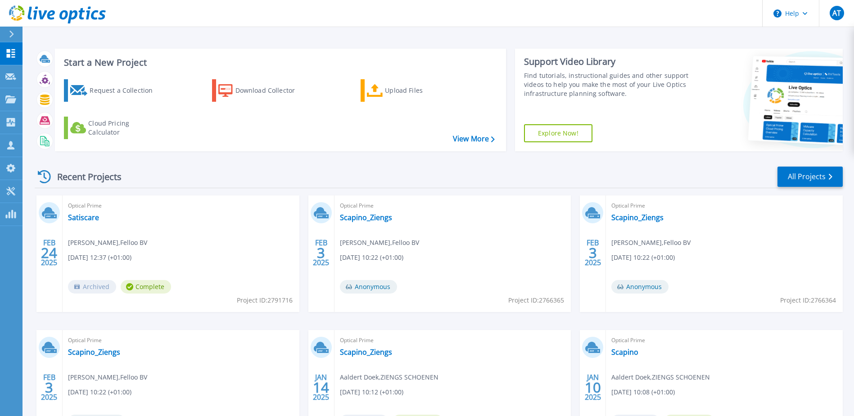
click at [570, 130] on link "Explore Now!" at bounding box center [558, 133] width 68 height 18
